Goal: Information Seeking & Learning: Learn about a topic

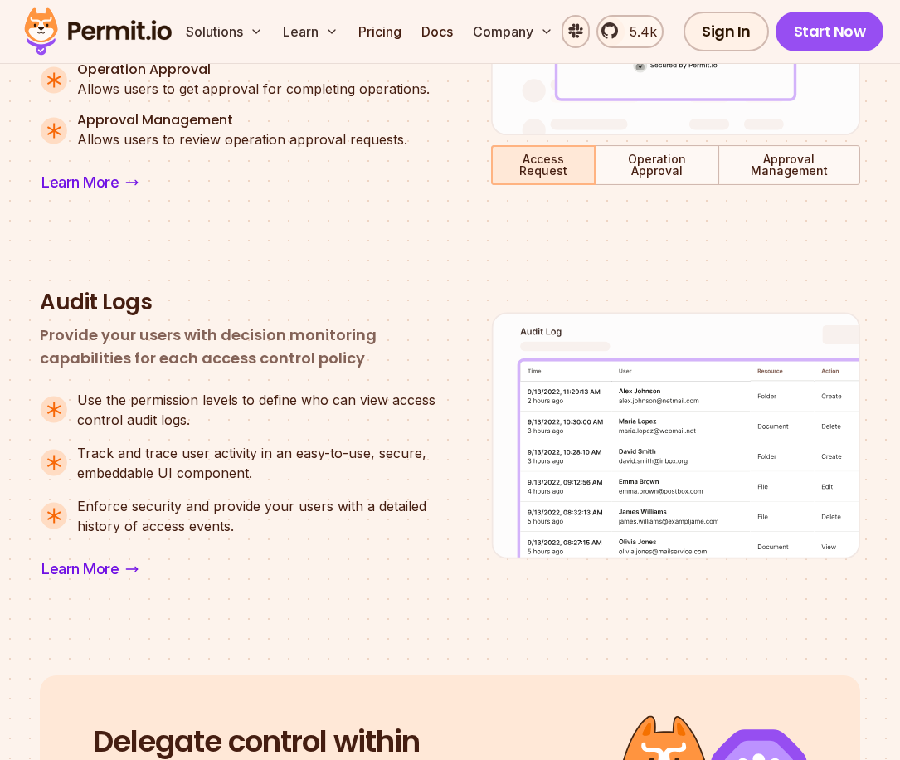
scroll to position [1327, 0]
click at [95, 563] on span "Learn More" at bounding box center [79, 568] width 77 height 23
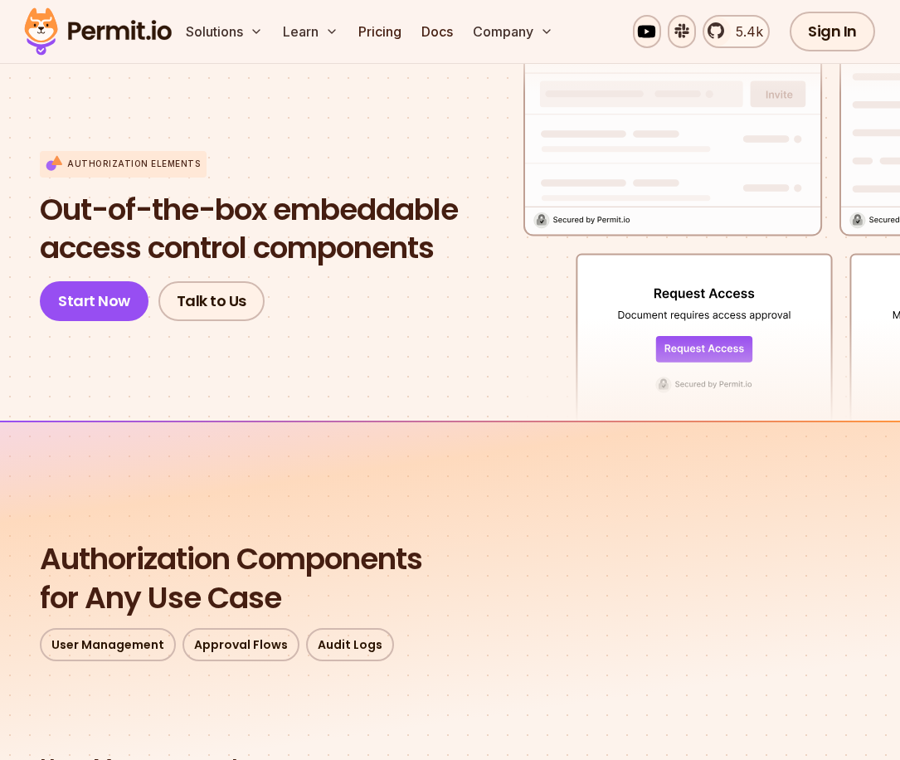
scroll to position [0, 0]
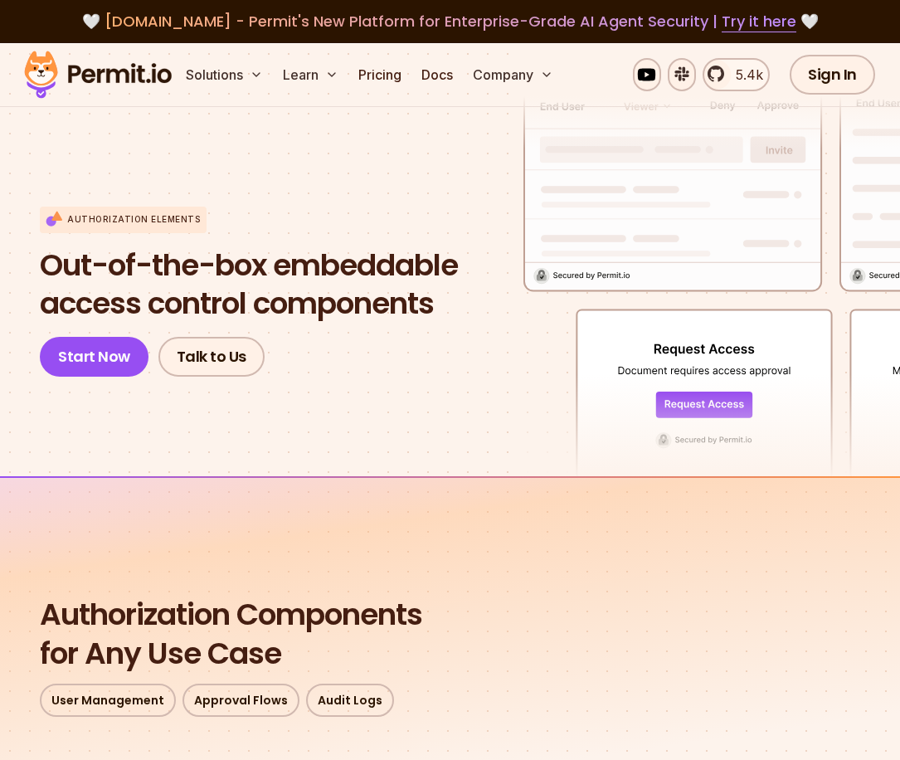
click at [122, 80] on img at bounding box center [98, 74] width 163 height 56
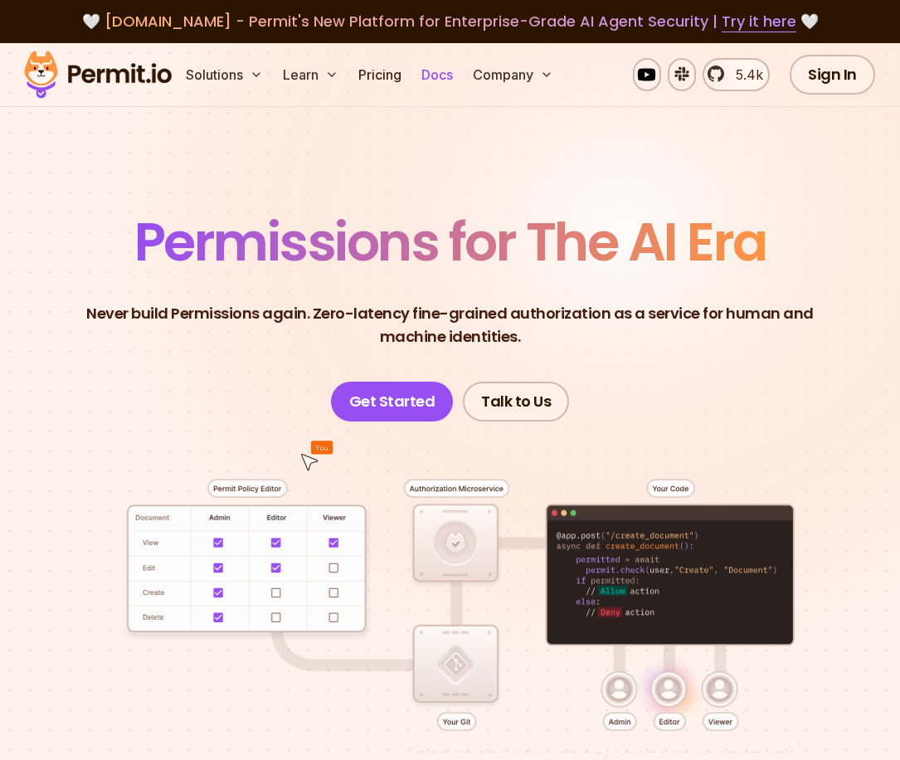
click at [418, 73] on link "Docs" at bounding box center [437, 74] width 45 height 33
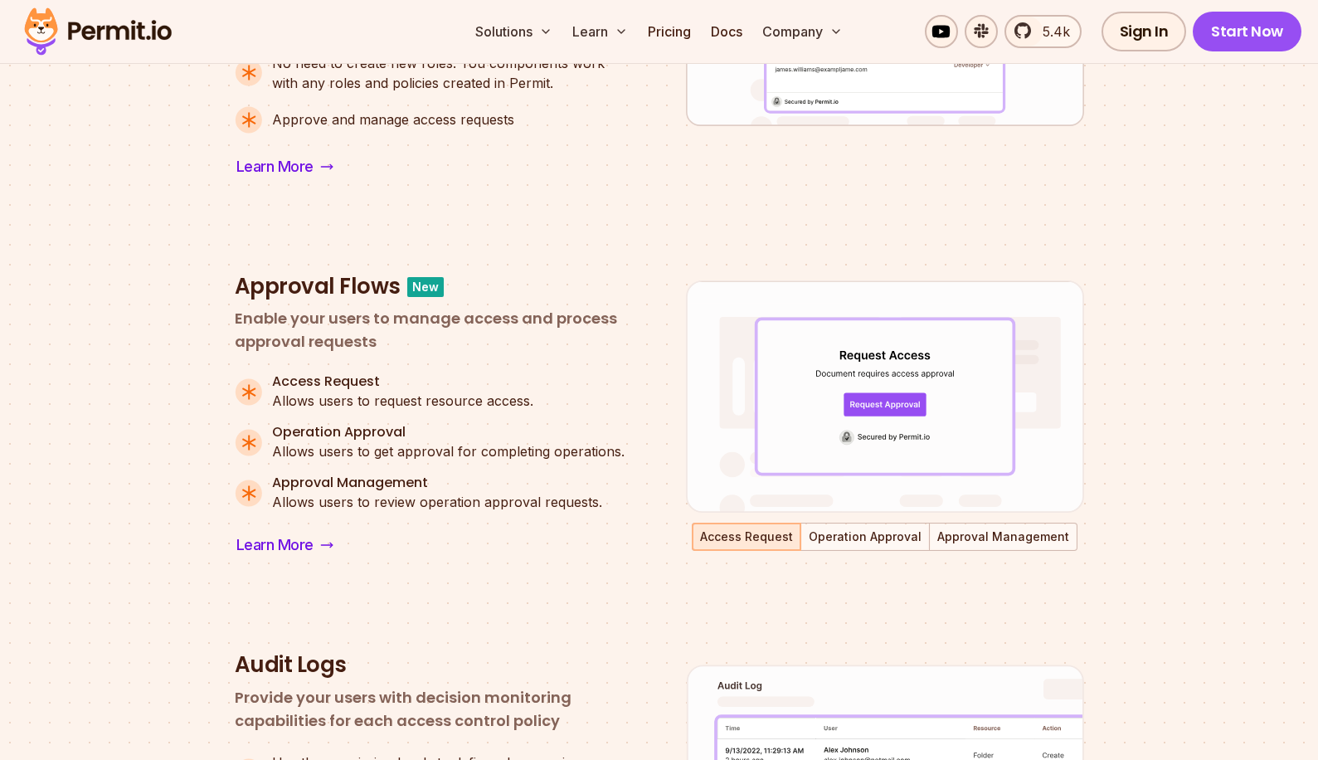
scroll to position [1078, 0]
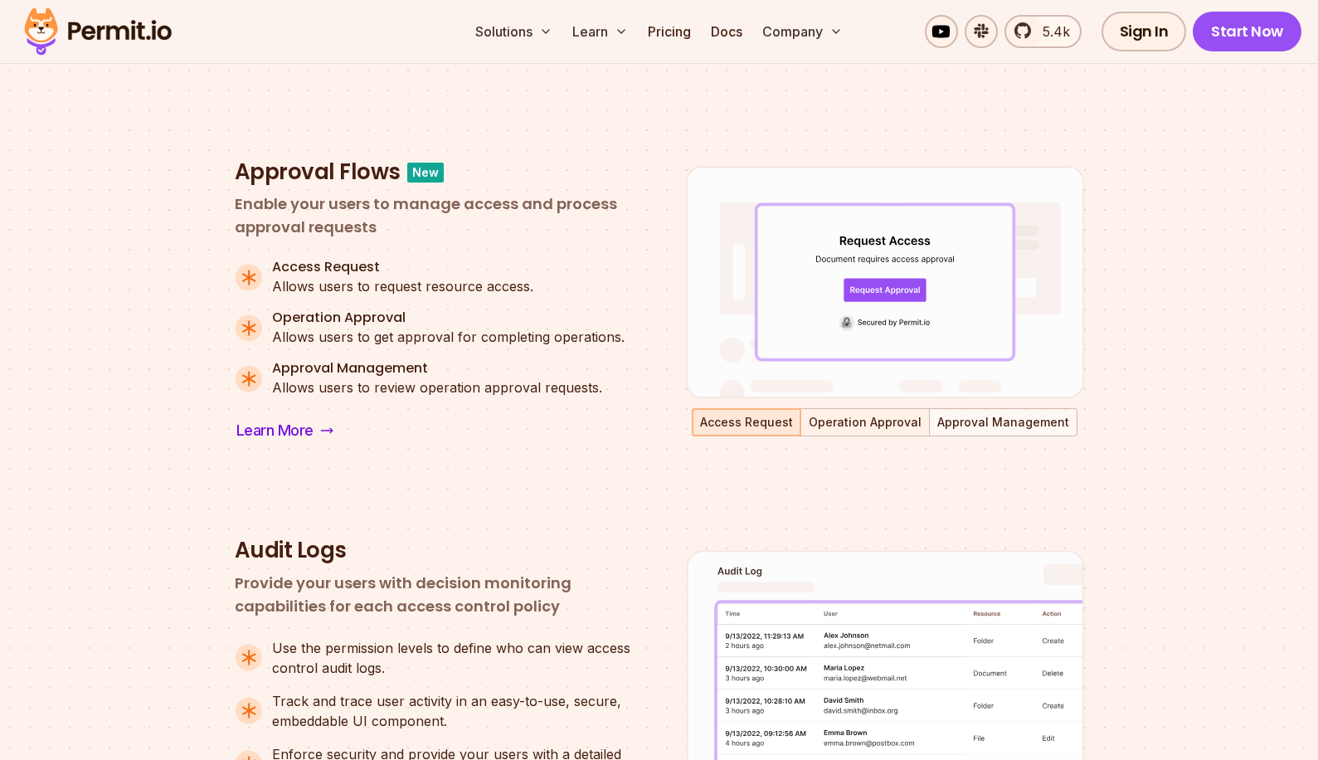
click at [859, 426] on button "Operation Approval" at bounding box center [865, 422] width 126 height 25
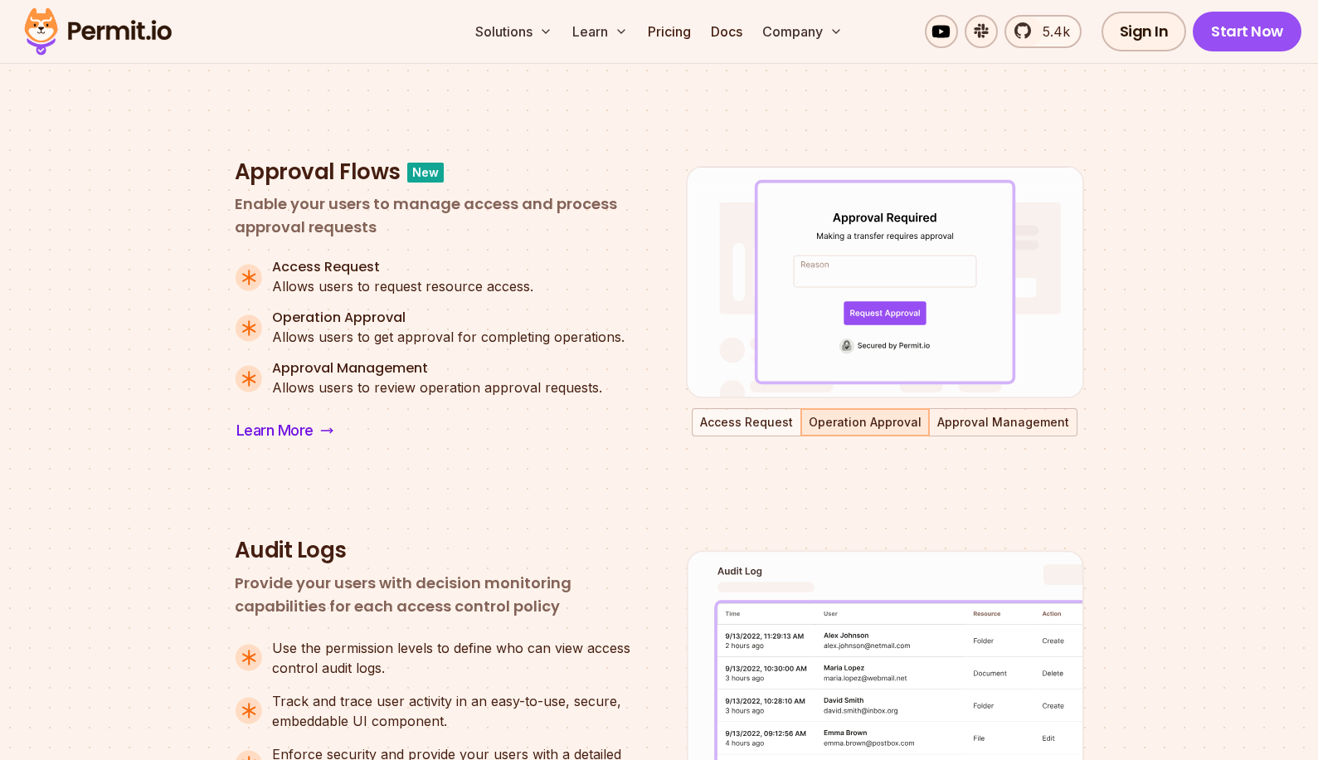
click at [1042, 428] on button "Approval Management" at bounding box center [1003, 422] width 145 height 25
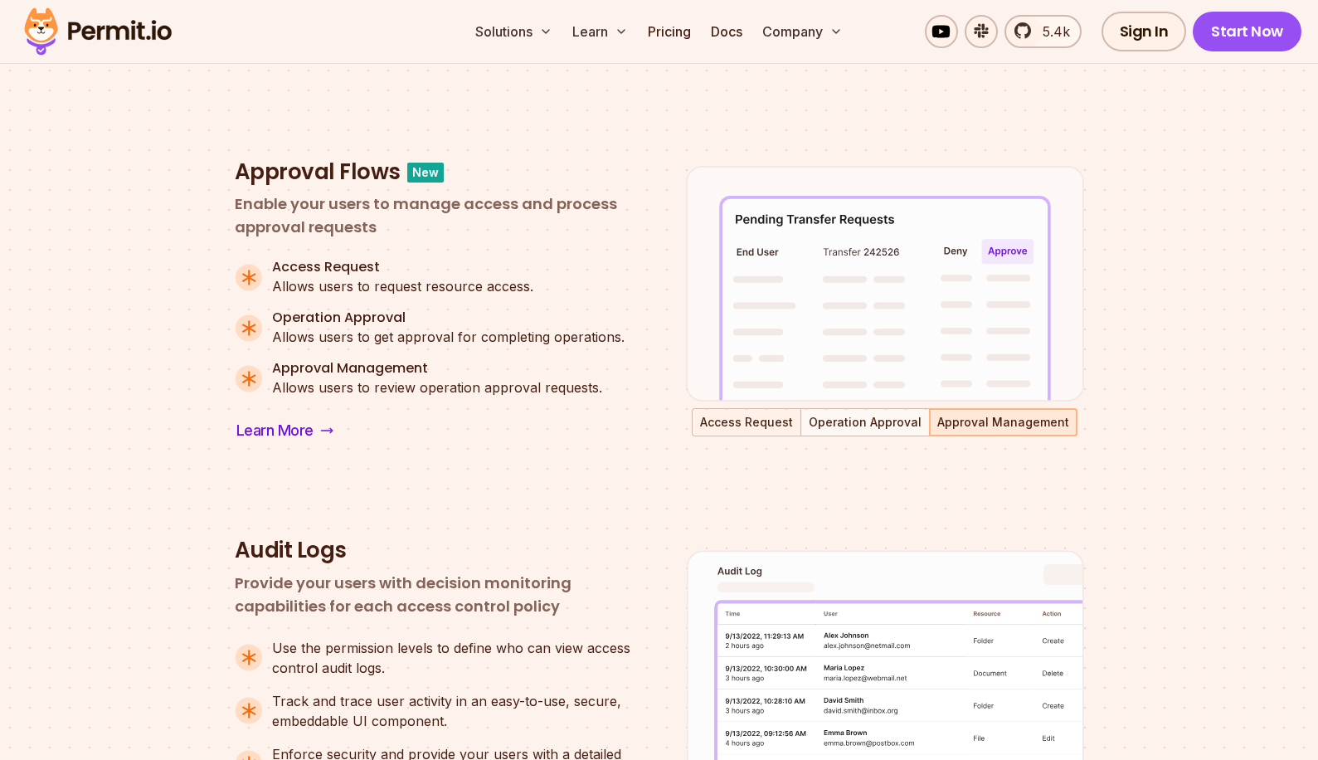
click at [736, 420] on button "Access Request" at bounding box center [747, 422] width 106 height 25
